Goal: Information Seeking & Learning: Learn about a topic

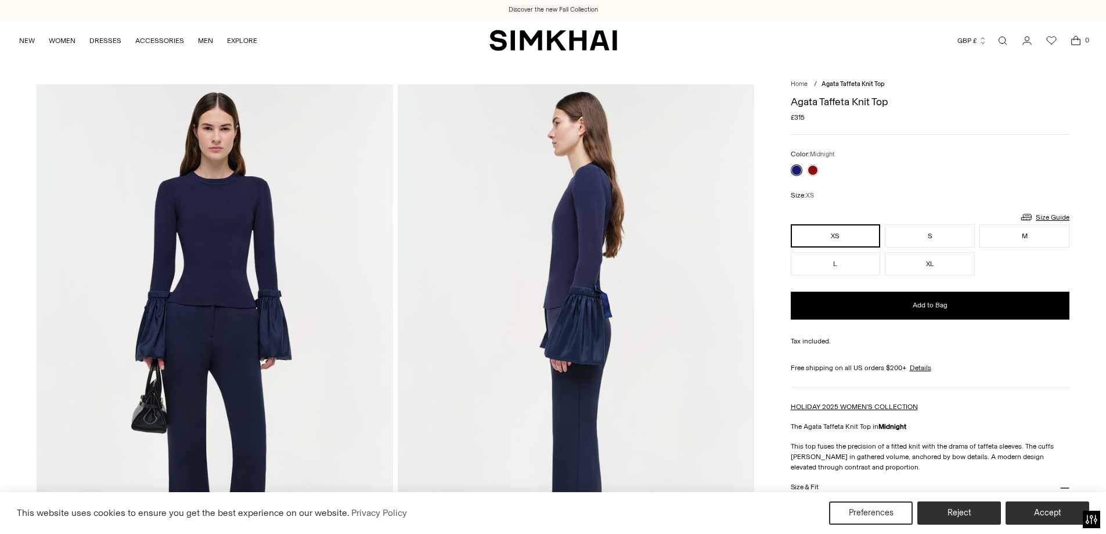
click at [219, 264] on img at bounding box center [215, 351] width 357 height 535
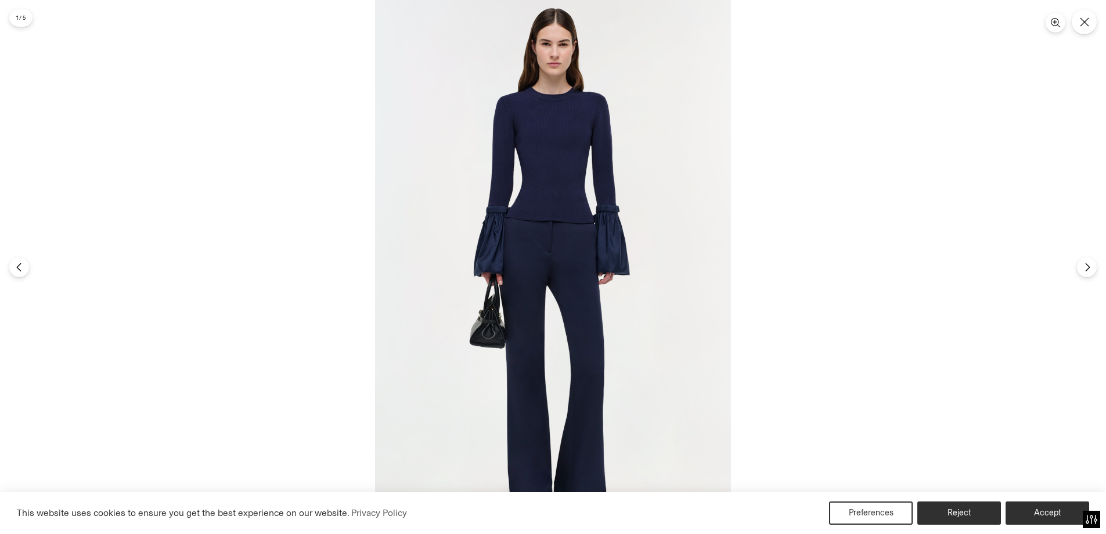
click at [573, 183] on img at bounding box center [553, 267] width 356 height 534
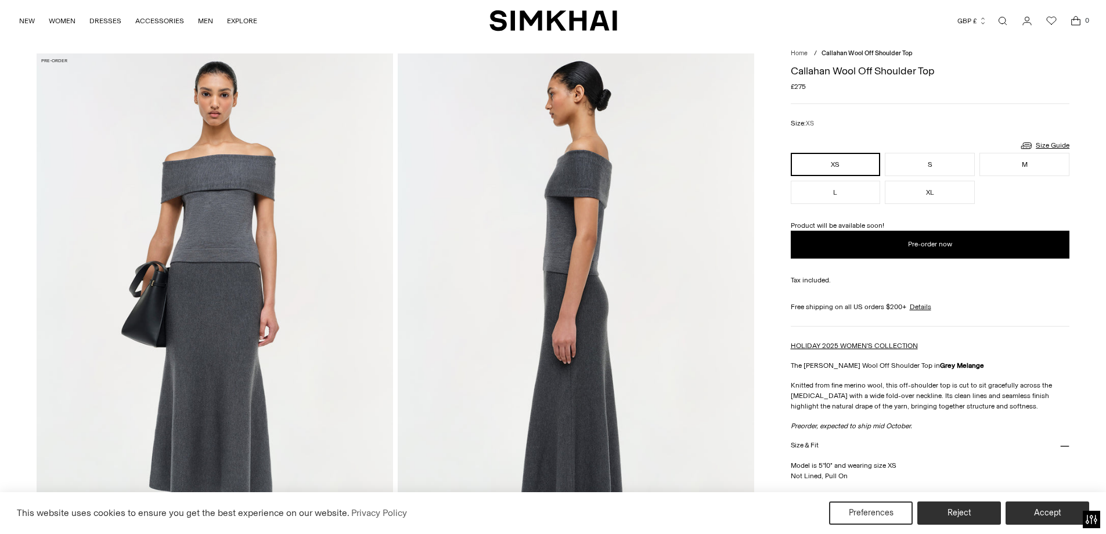
scroll to position [58, 0]
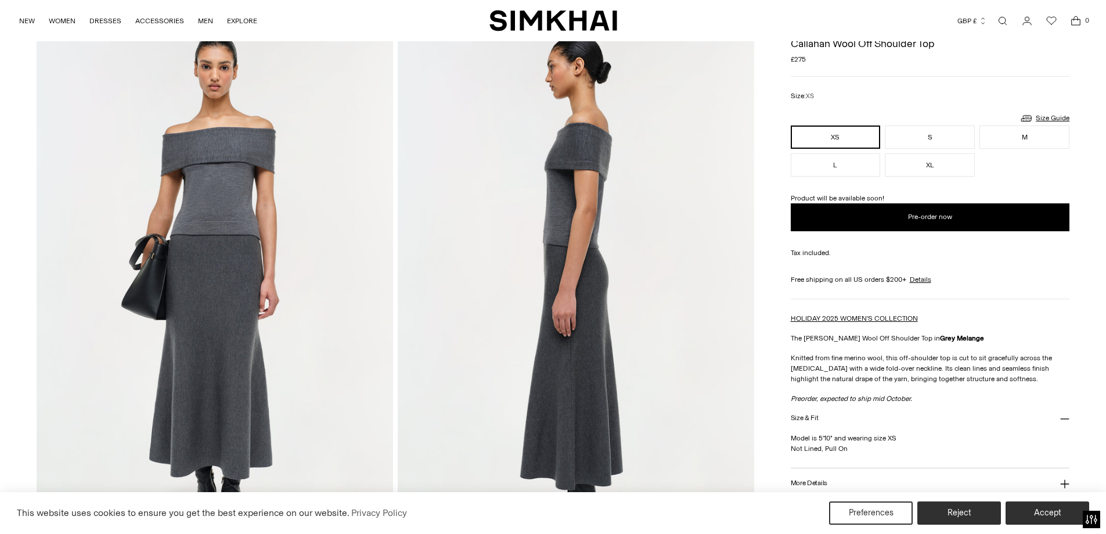
click at [231, 186] on img at bounding box center [215, 293] width 357 height 535
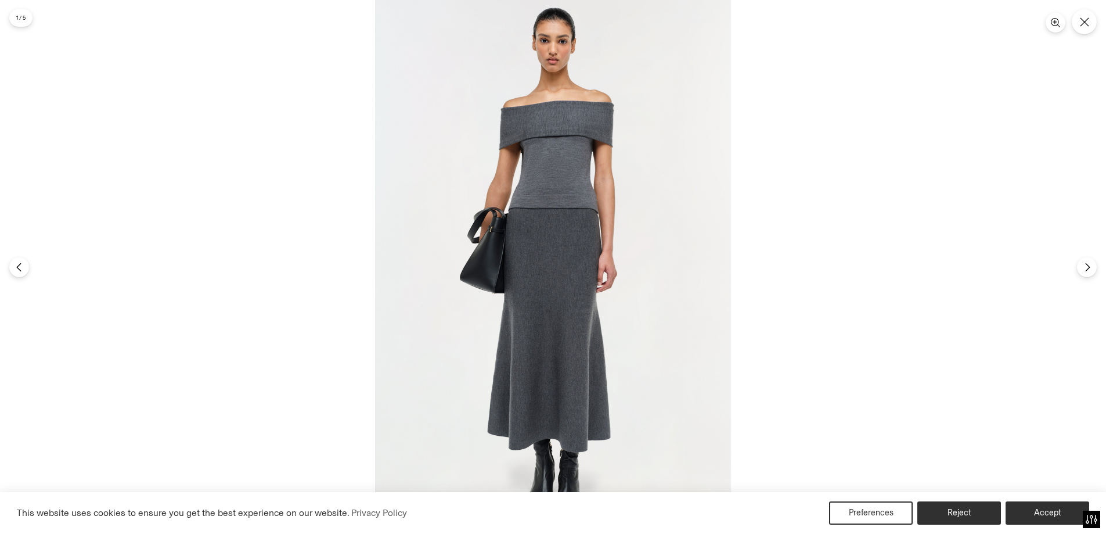
click at [564, 140] on img at bounding box center [553, 267] width 356 height 534
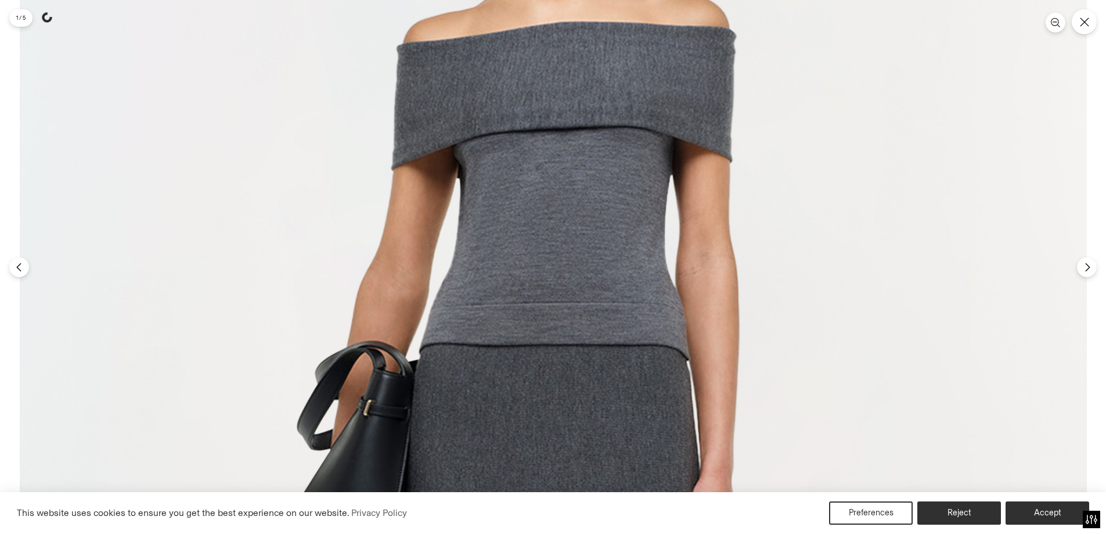
click at [567, 186] on img at bounding box center [553, 520] width 1067 height 1601
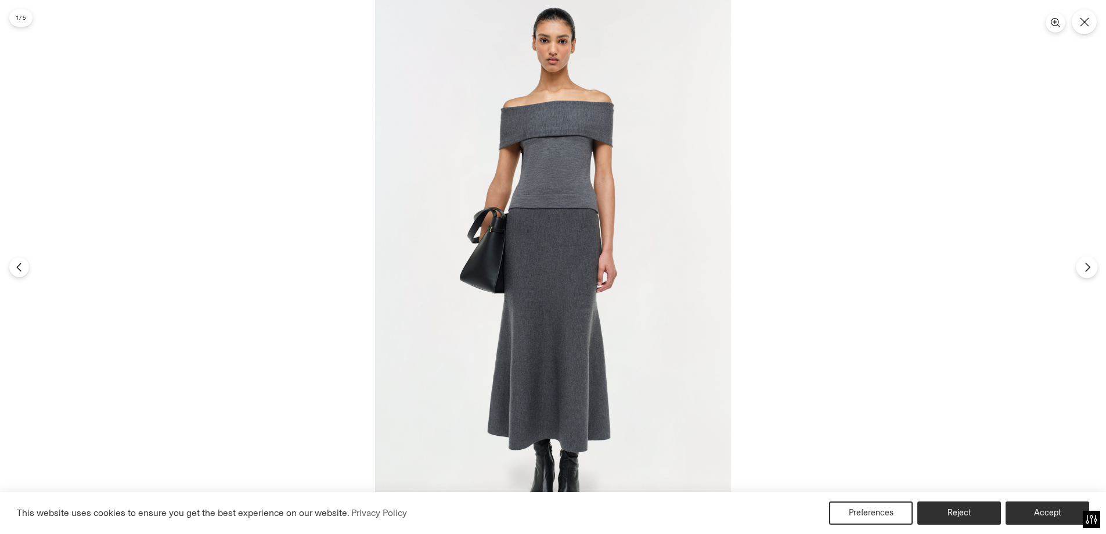
click at [1086, 271] on icon "Next" at bounding box center [1087, 266] width 4 height 9
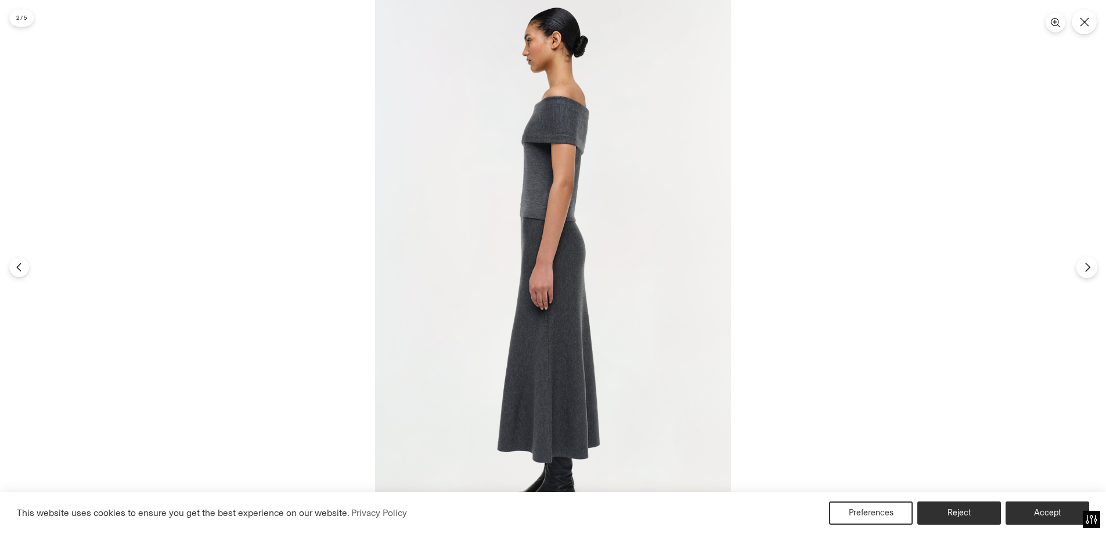
click at [1086, 271] on icon "Next" at bounding box center [1087, 266] width 4 height 9
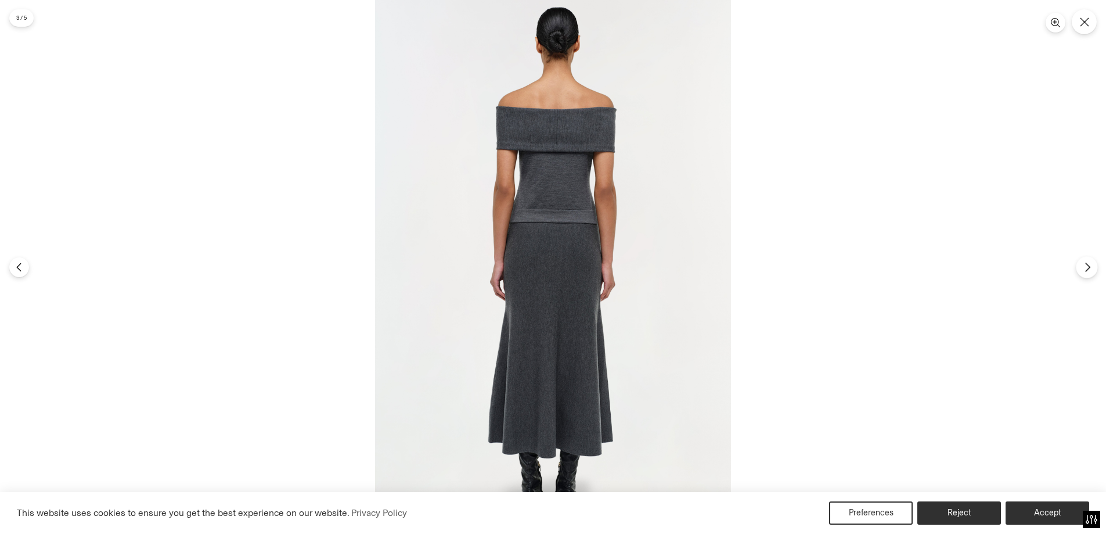
click at [1086, 271] on icon "Next" at bounding box center [1087, 266] width 4 height 9
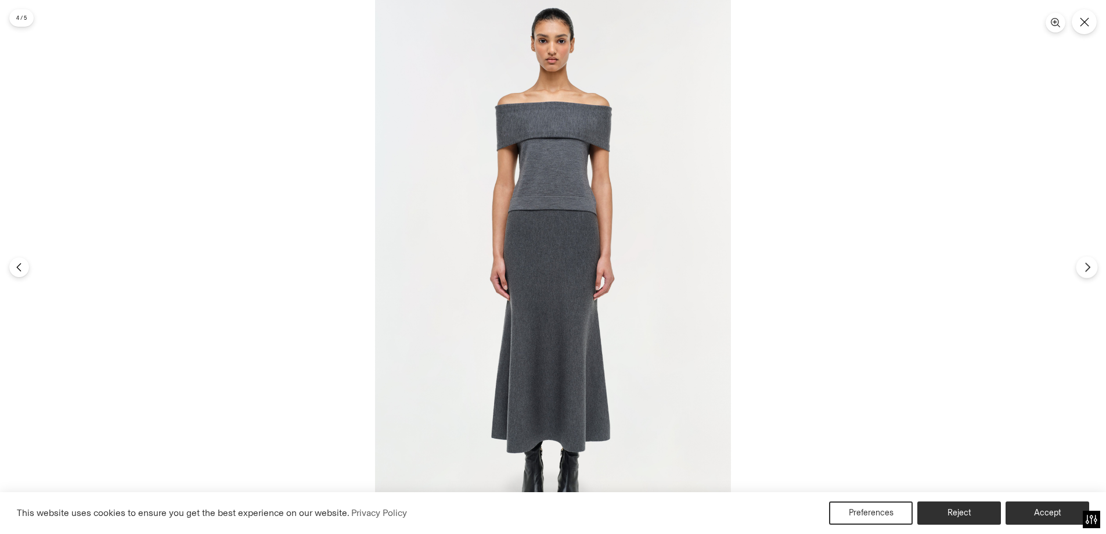
click at [1086, 271] on icon "Next" at bounding box center [1087, 266] width 4 height 9
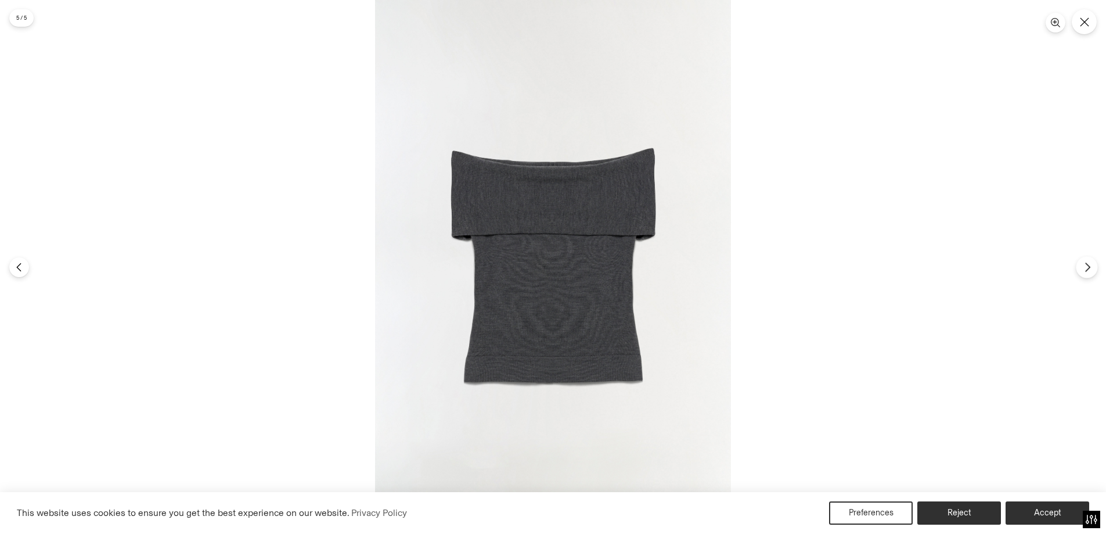
click at [1086, 271] on icon "Next" at bounding box center [1087, 266] width 4 height 9
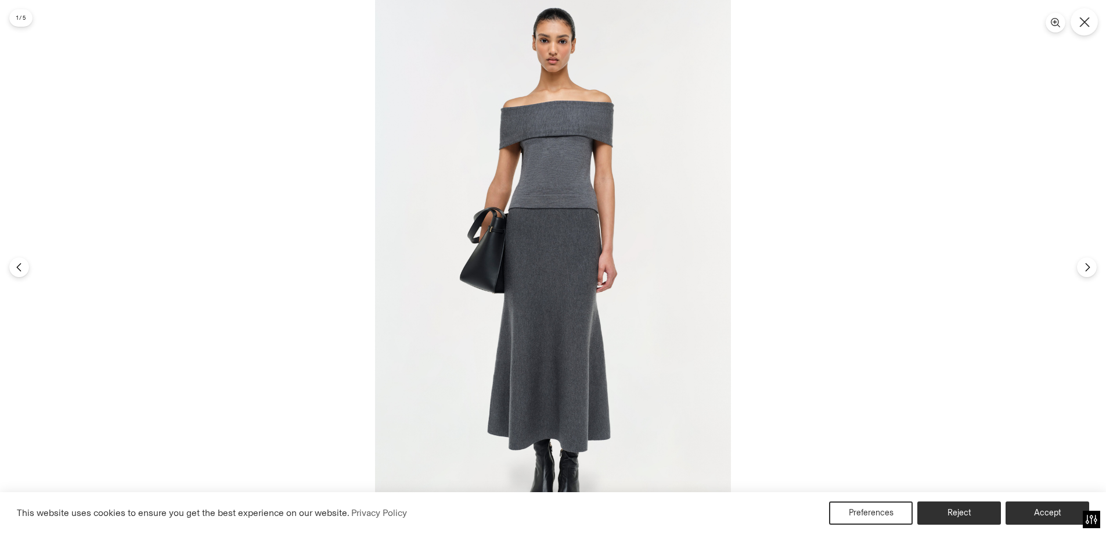
click at [1077, 19] on button "Close" at bounding box center [1084, 21] width 27 height 27
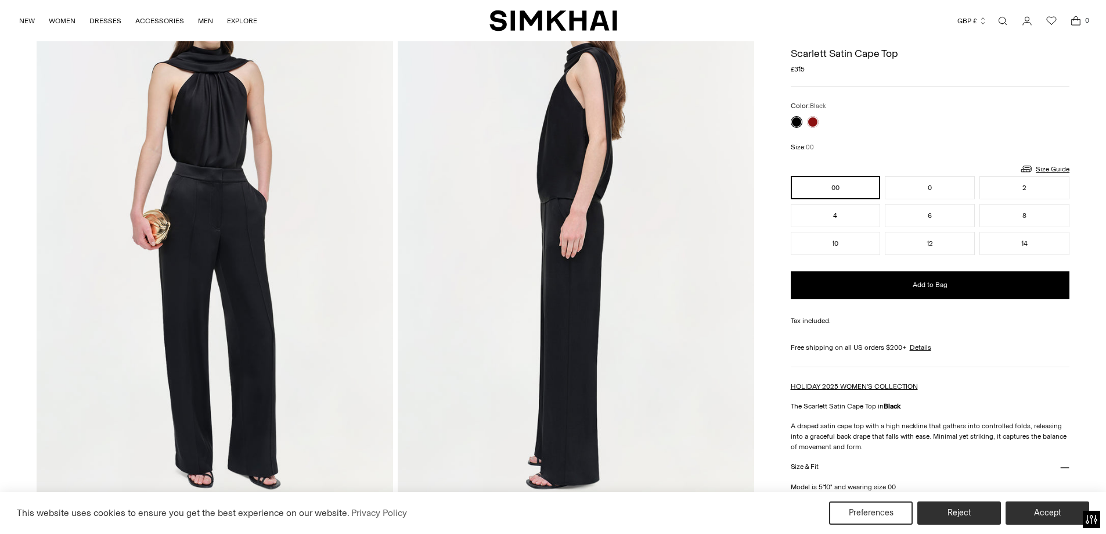
scroll to position [58, 0]
